Goal: Transaction & Acquisition: Purchase product/service

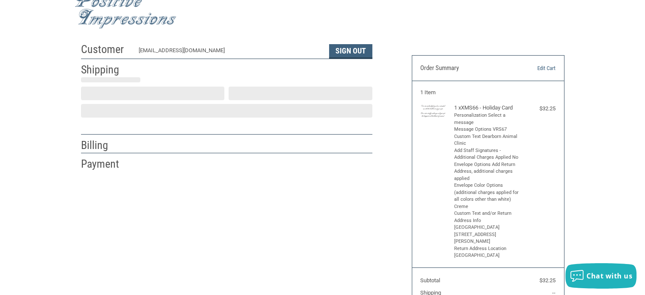
scroll to position [78, 0]
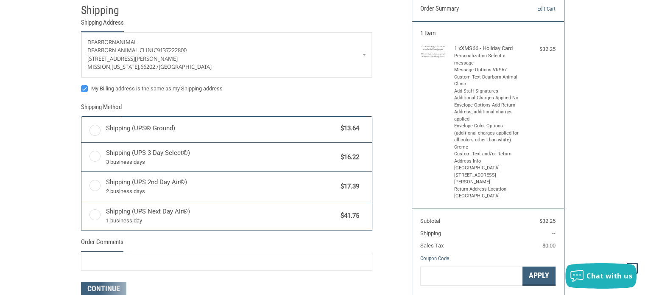
radio input "true"
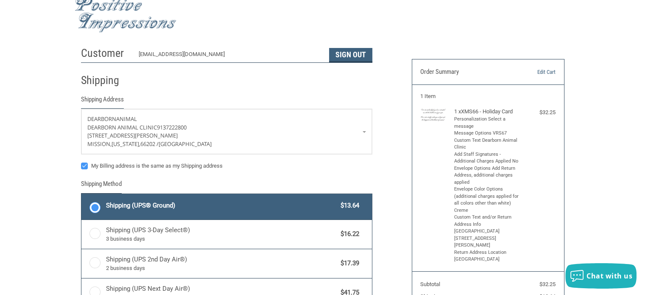
scroll to position [0, 0]
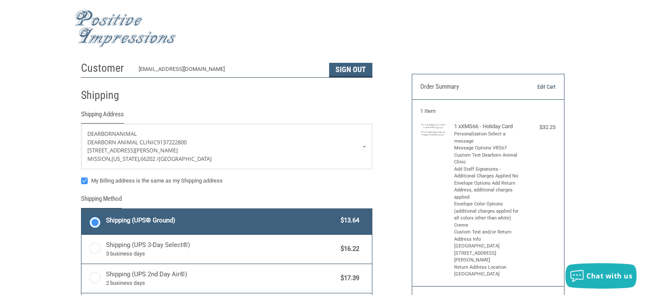
click at [547, 86] on link "Edit Cart" at bounding box center [533, 87] width 43 height 8
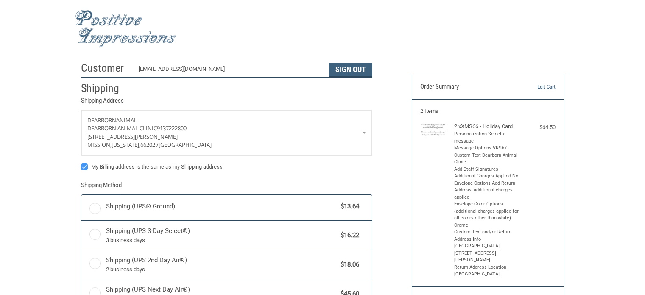
radio input "true"
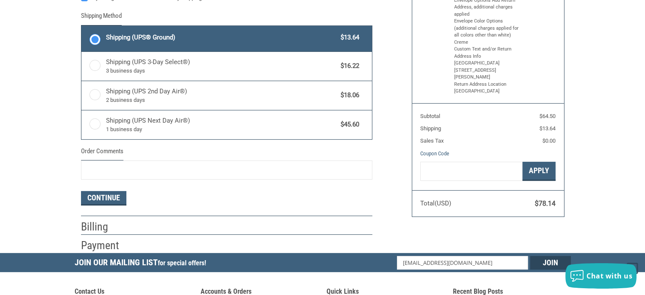
scroll to position [188, 0]
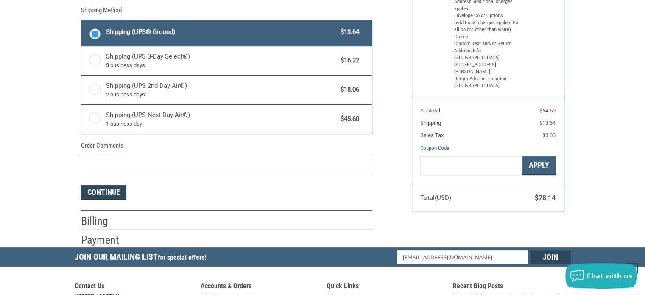
click at [108, 188] on button "Continue" at bounding box center [103, 192] width 45 height 14
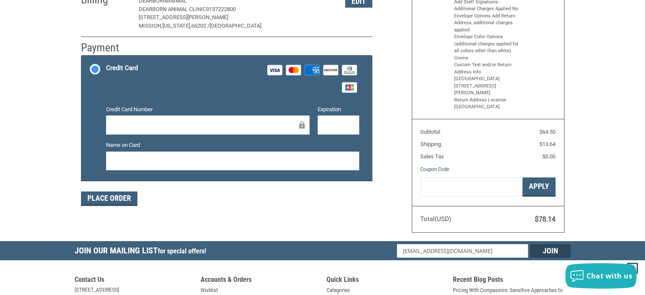
scroll to position [168, 0]
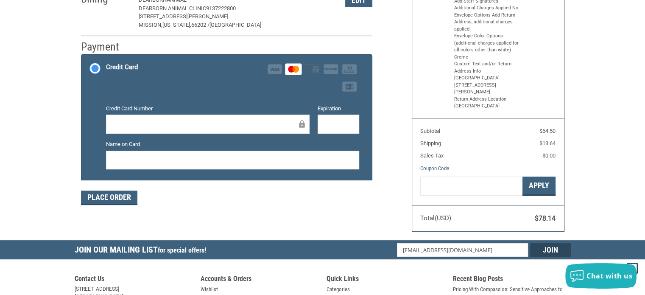
click at [395, 112] on div "Customer dearbornkp@aol.com Sign Out Shipping Dearborn Animal Dearborn Animal C…" at bounding box center [240, 52] width 331 height 326
click at [392, 47] on div "Customer dearbornkp@aol.com Sign Out Shipping Dearborn Animal Dearborn Animal C…" at bounding box center [240, 52] width 331 height 326
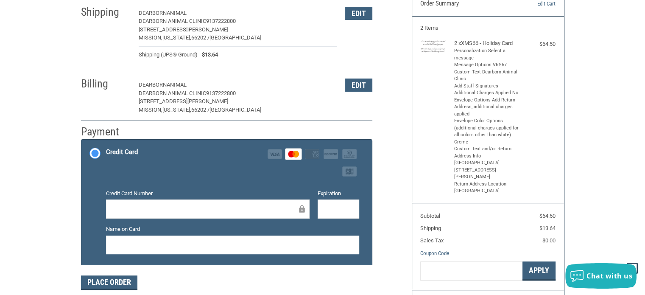
scroll to position [126, 0]
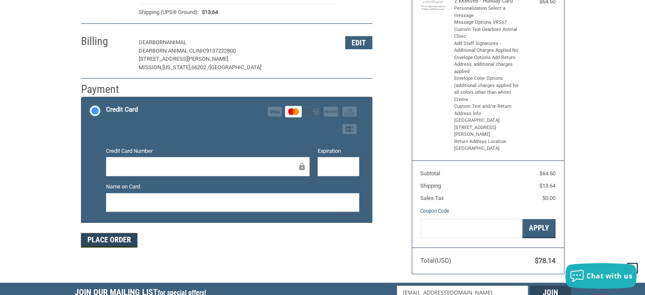
click at [122, 241] on button "Place Order" at bounding box center [109, 240] width 56 height 14
